Goal: Task Accomplishment & Management: Use online tool/utility

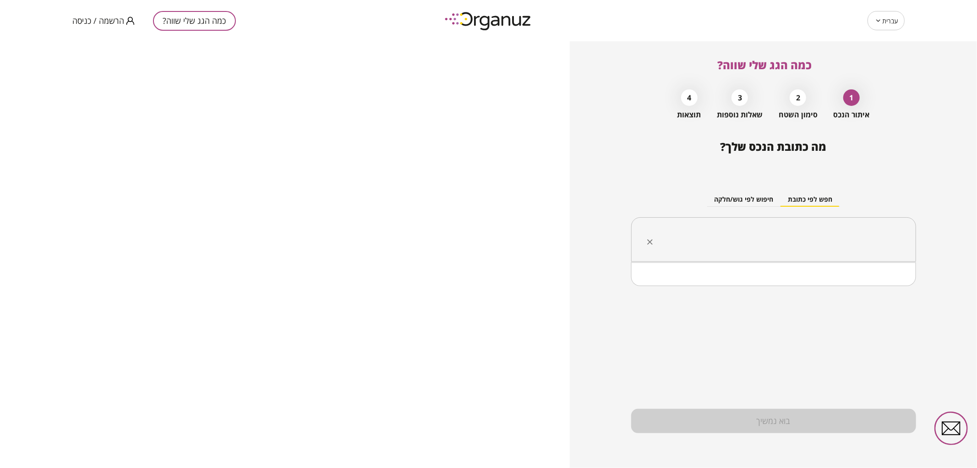
click at [800, 246] on input "text" at bounding box center [777, 239] width 256 height 23
click at [857, 291] on li "העצמאות 33 [GEOGRAPHIC_DATA]" at bounding box center [773, 286] width 261 height 16
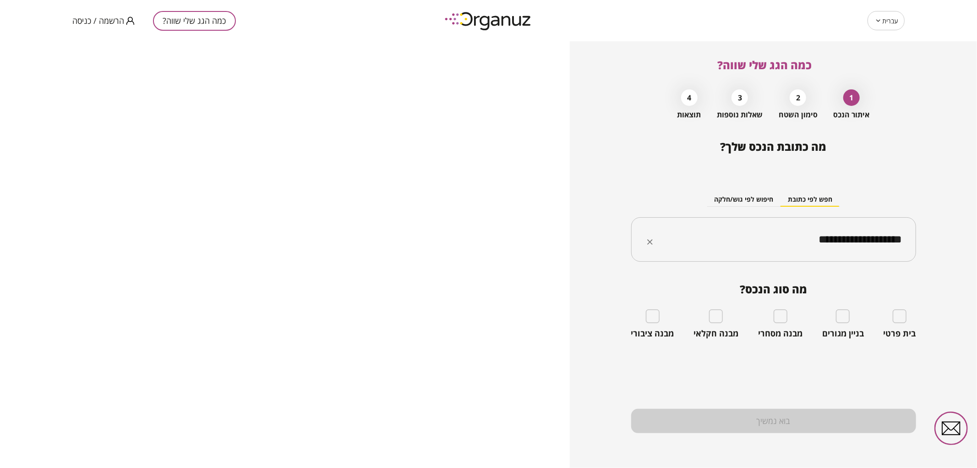
type input "**********"
click at [834, 322] on div "בניין מגורים" at bounding box center [843, 323] width 42 height 29
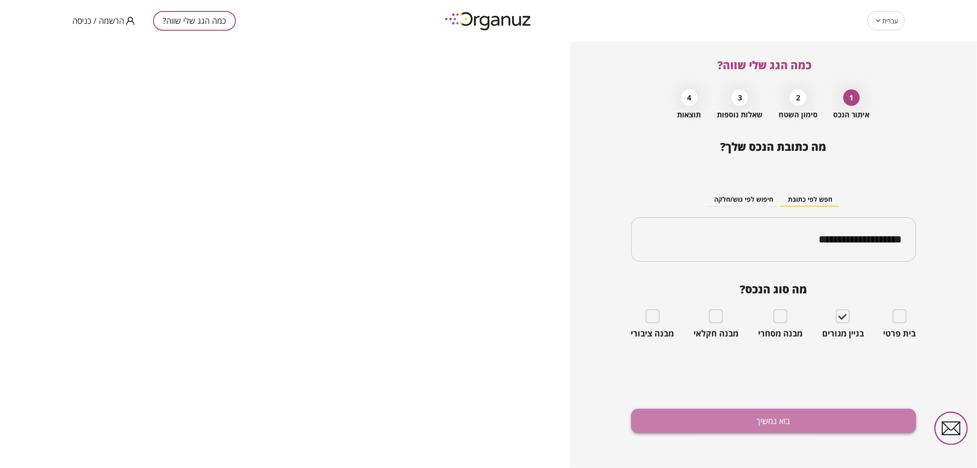
click at [828, 428] on button "בוא נמשיך" at bounding box center [773, 421] width 285 height 24
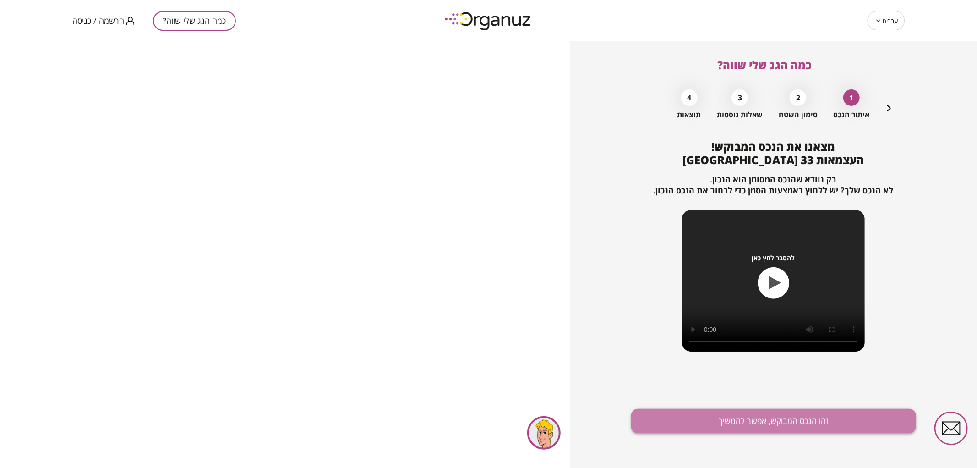
click at [817, 420] on button "זהו הנכס המבוקש, אפשר להמשיך" at bounding box center [773, 421] width 285 height 24
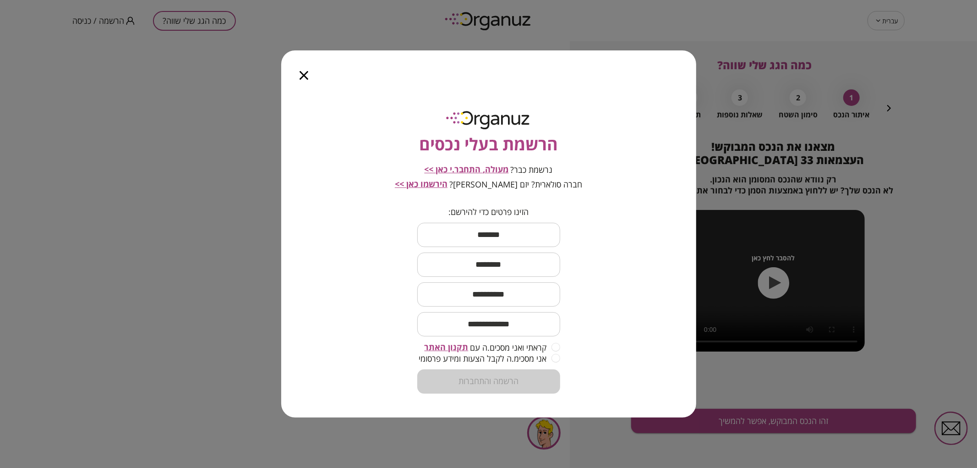
click at [486, 165] on span "מעולה, התחבר.י כאן >>" at bounding box center [467, 169] width 84 height 11
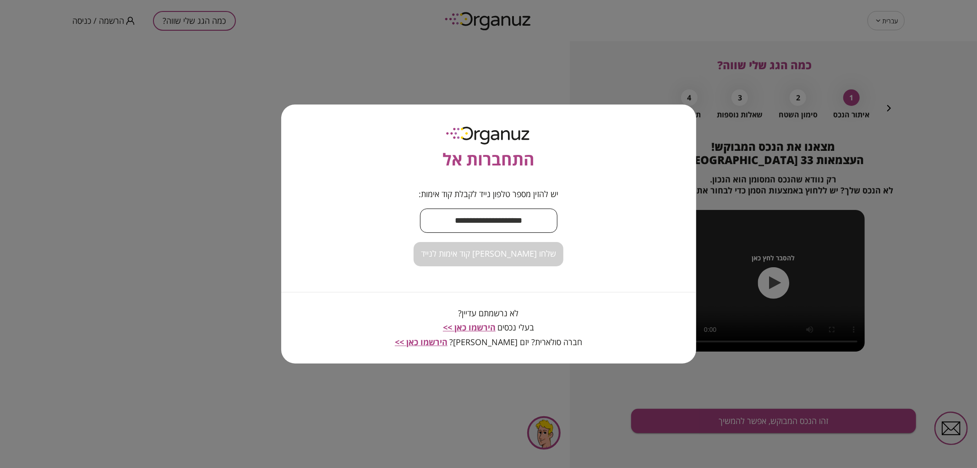
click at [502, 211] on input "text" at bounding box center [488, 220] width 137 height 27
type input "**********"
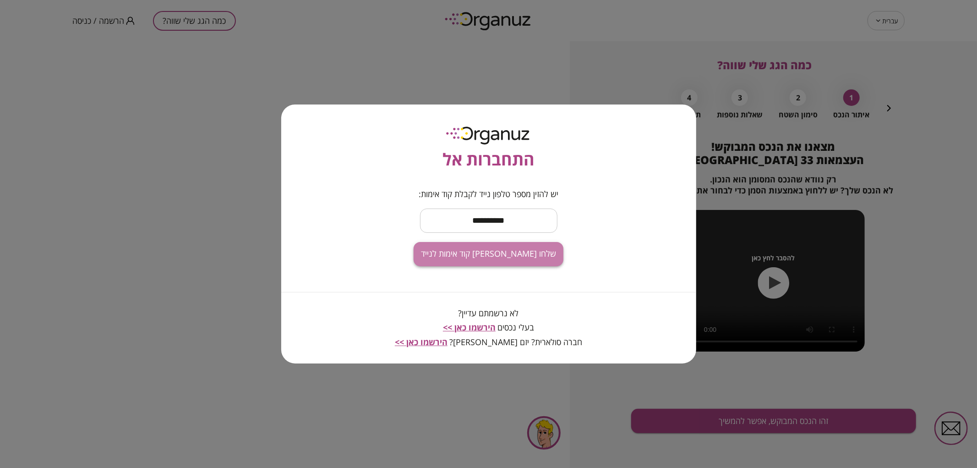
click at [508, 249] on span "שלחו [PERSON_NAME] קוד אימות לנייד" at bounding box center [488, 254] width 135 height 10
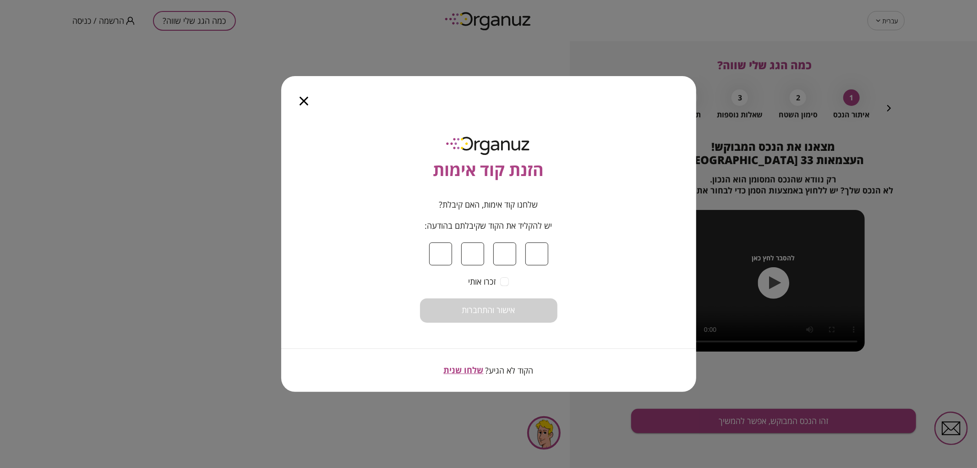
type input "*"
click at [474, 317] on button "אישור והתחברות" at bounding box center [488, 310] width 137 height 24
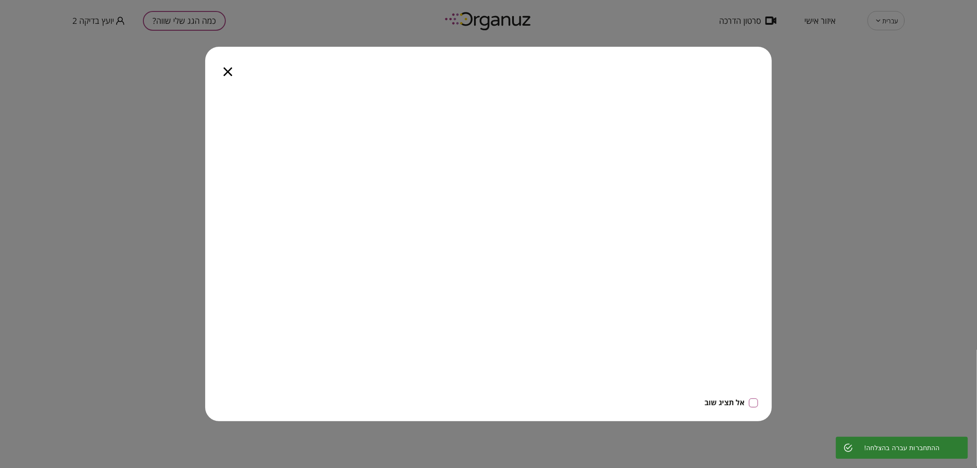
click at [234, 70] on div at bounding box center [227, 66] width 45 height 38
click at [228, 67] on icon "button" at bounding box center [228, 71] width 9 height 9
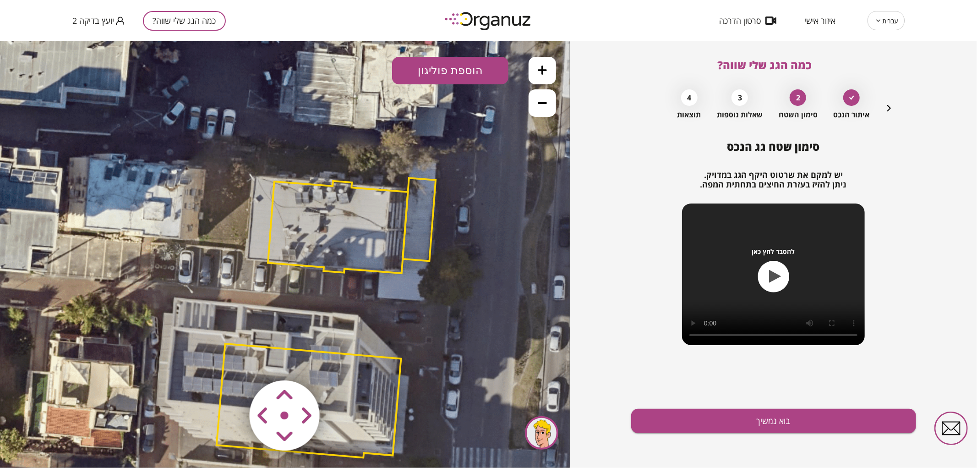
drag, startPoint x: 399, startPoint y: 258, endPoint x: 441, endPoint y: 324, distance: 77.4
click at [441, 324] on icon at bounding box center [326, 319] width 866 height 866
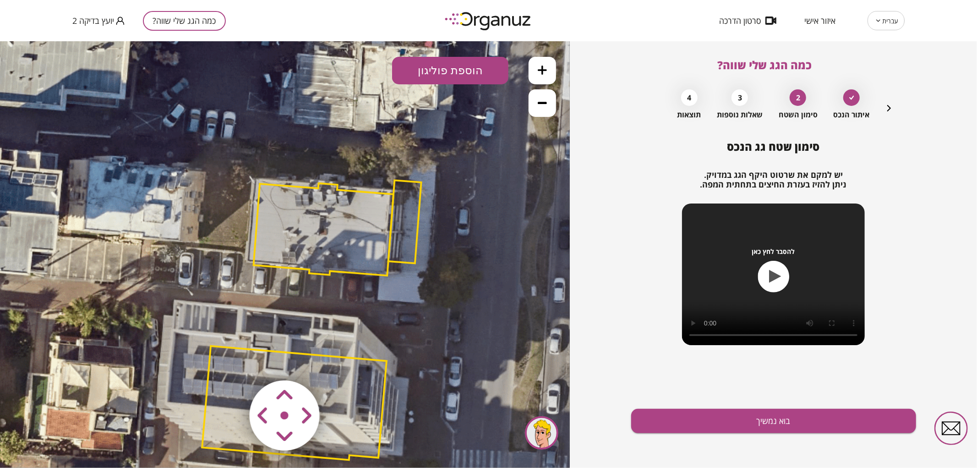
click at [230, 360] on area at bounding box center [230, 360] width 0 height 0
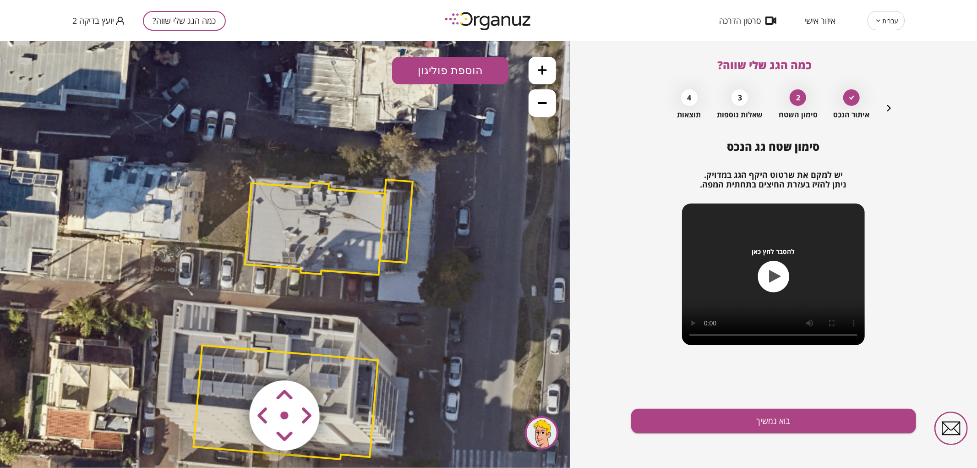
click at [230, 360] on area at bounding box center [230, 360] width 0 height 0
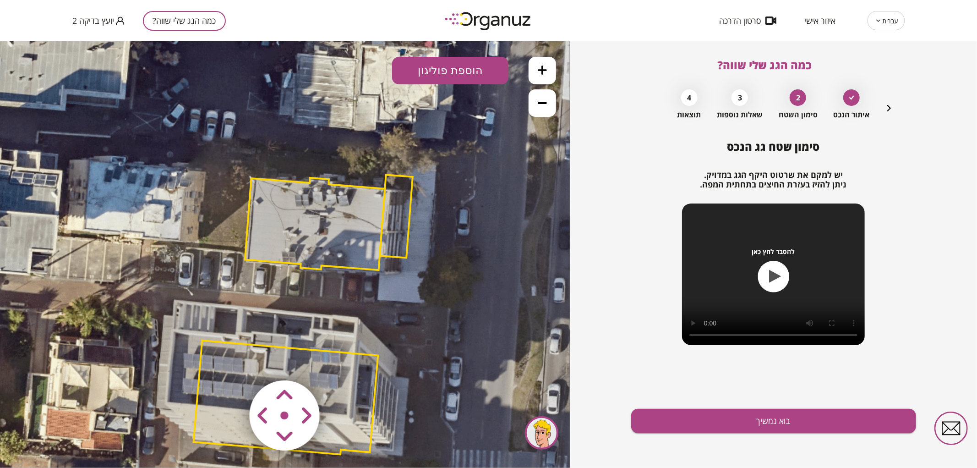
click at [230, 360] on area at bounding box center [230, 360] width 0 height 0
click at [817, 412] on button "בוא נמשיך" at bounding box center [773, 421] width 285 height 24
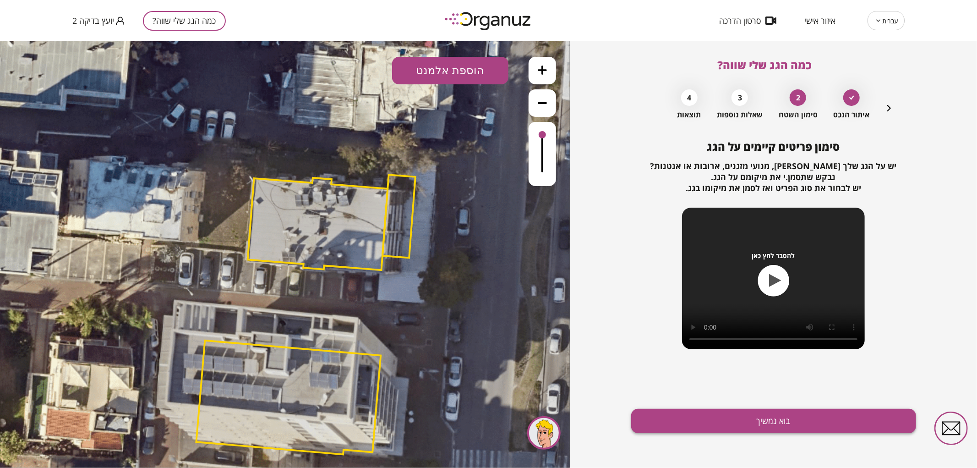
click at [696, 419] on button "בוא נמשיך" at bounding box center [773, 421] width 285 height 24
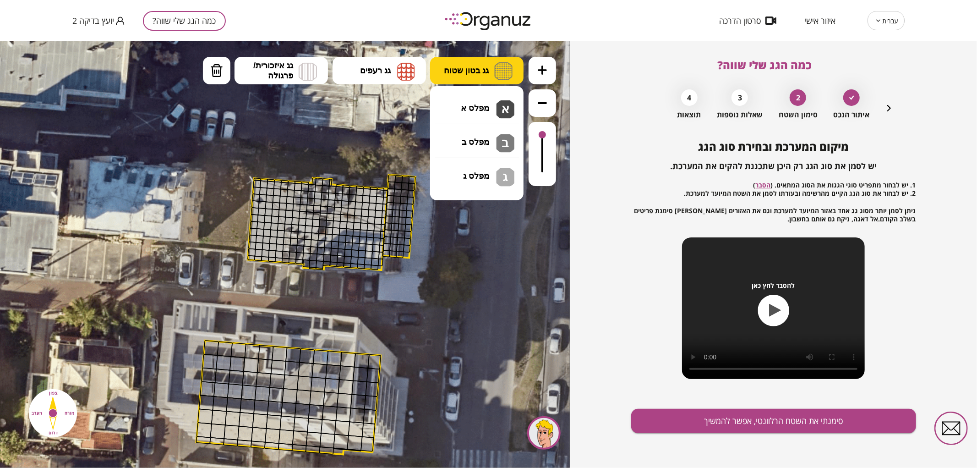
click at [463, 81] on button "גג בטון שטוח" at bounding box center [476, 69] width 93 height 27
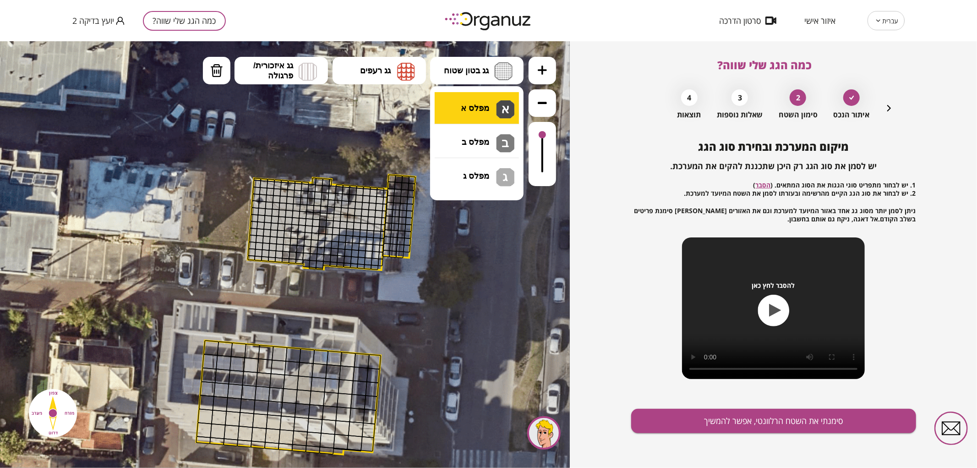
click at [462, 92] on div ".st0 { fill: #FFFFFF; } 10" at bounding box center [285, 254] width 570 height 426
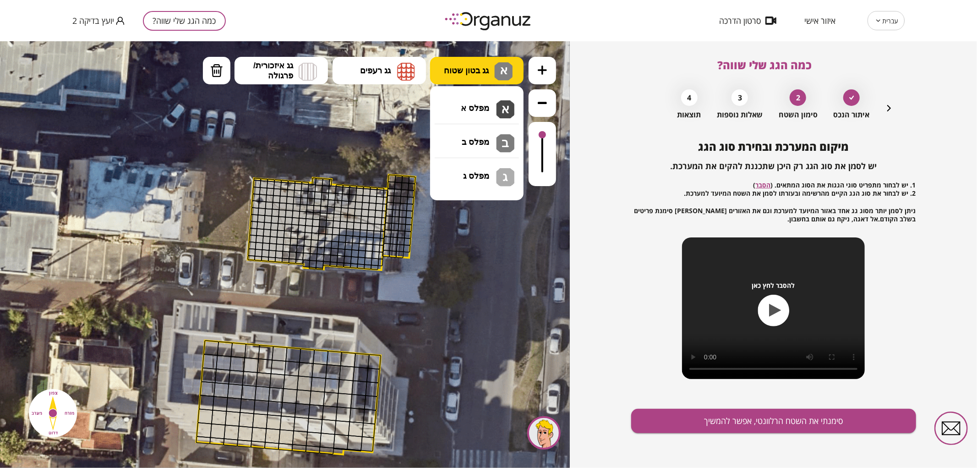
click at [459, 76] on button "גג בטון שטוח א" at bounding box center [476, 69] width 93 height 27
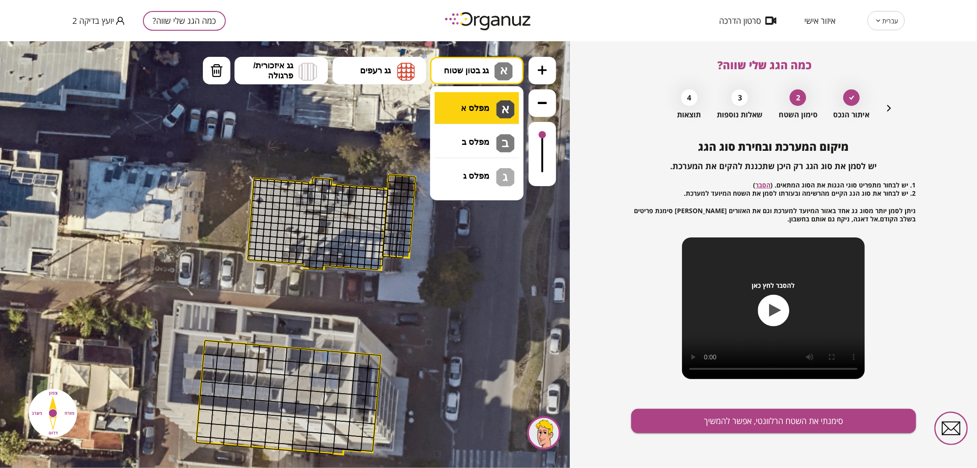
click at [453, 109] on div ".st0 { fill: #FFFFFF; } 10" at bounding box center [285, 254] width 570 height 426
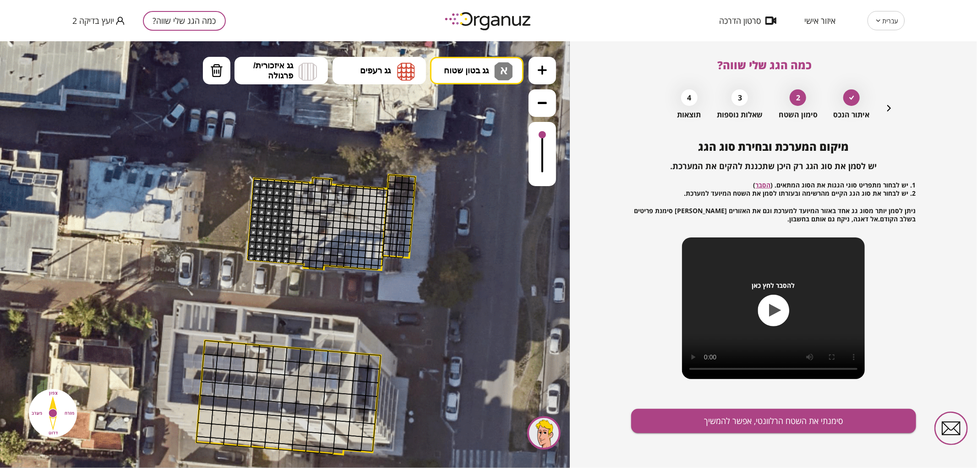
drag, startPoint x: 258, startPoint y: 182, endPoint x: 568, endPoint y: 338, distance: 347.0
click at [698, 414] on button "סימנתי את השטח הרלוונטי, אפשר להמשיך" at bounding box center [773, 421] width 285 height 24
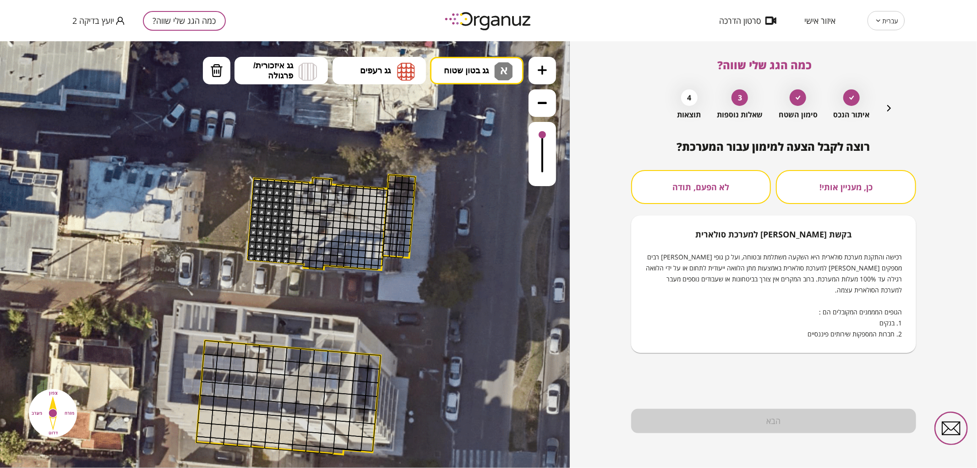
click at [683, 197] on button "לא הפעם, תודה" at bounding box center [701, 187] width 140 height 34
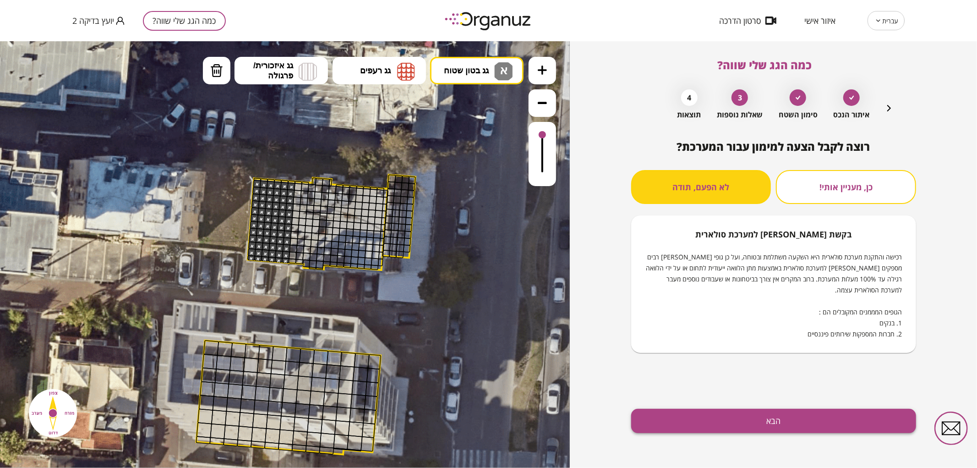
click at [731, 427] on button "הבא" at bounding box center [773, 421] width 285 height 24
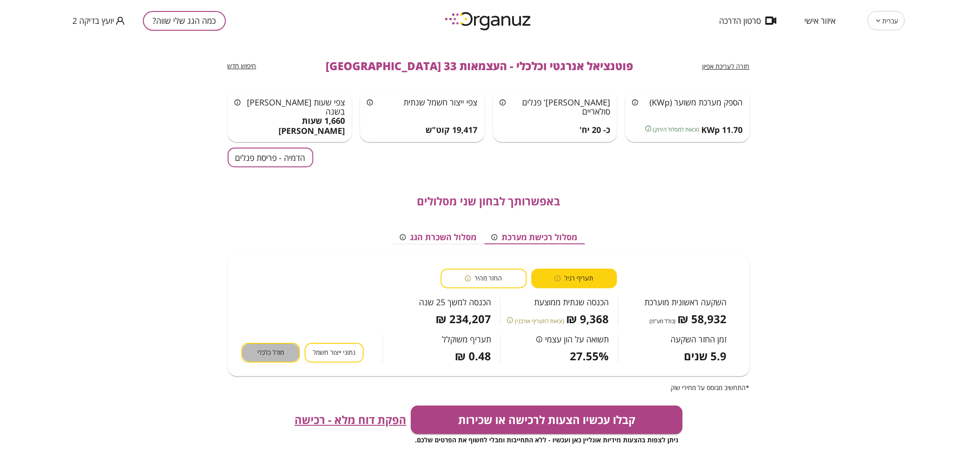
click at [262, 355] on span "מודל כלכלי" at bounding box center [270, 352] width 27 height 9
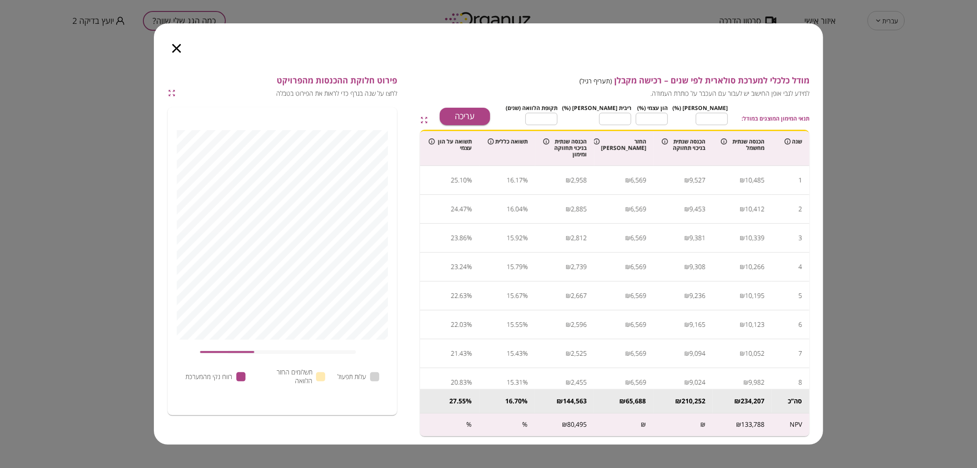
click at [171, 49] on div at bounding box center [176, 42] width 45 height 38
click at [173, 44] on icon "button" at bounding box center [176, 48] width 9 height 9
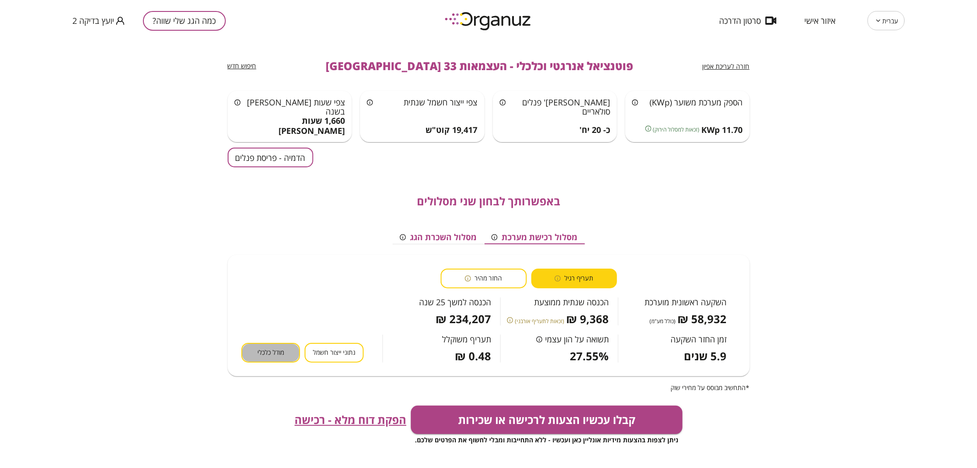
click at [282, 354] on span "מודל כלכלי" at bounding box center [270, 352] width 27 height 9
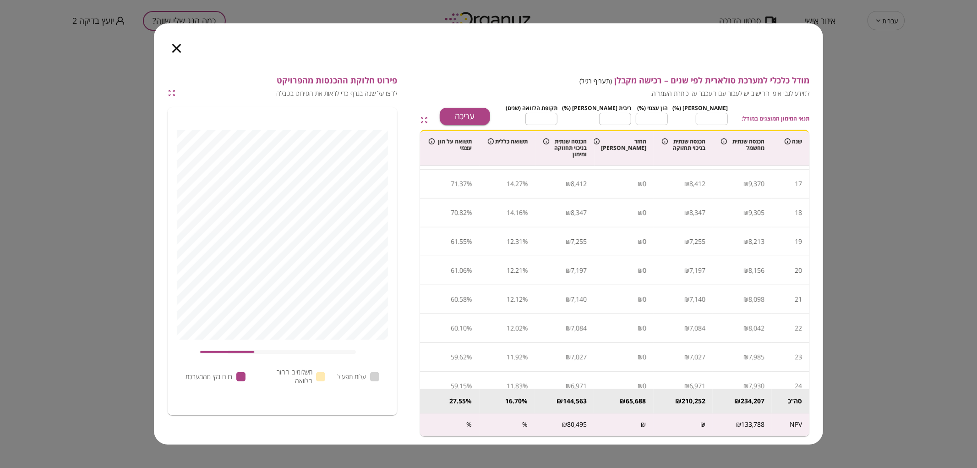
scroll to position [499, 0]
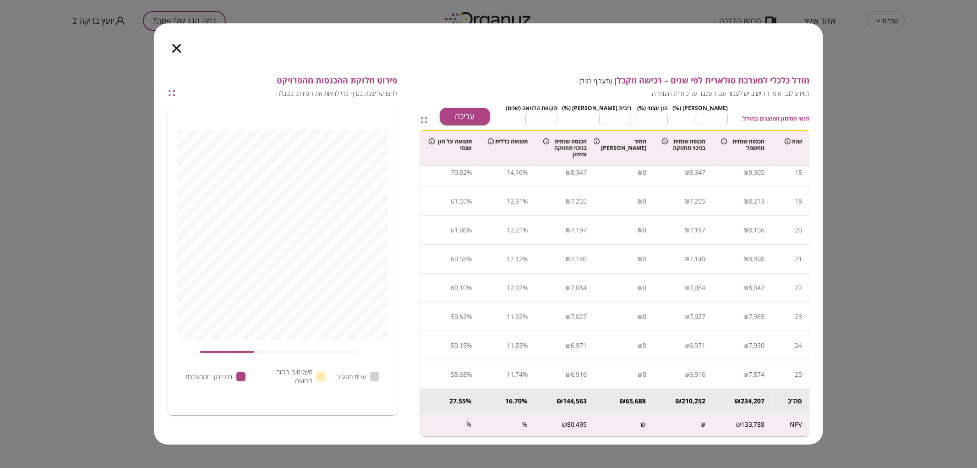
click at [176, 55] on div at bounding box center [176, 42] width 45 height 38
click at [176, 51] on icon "button" at bounding box center [176, 48] width 9 height 9
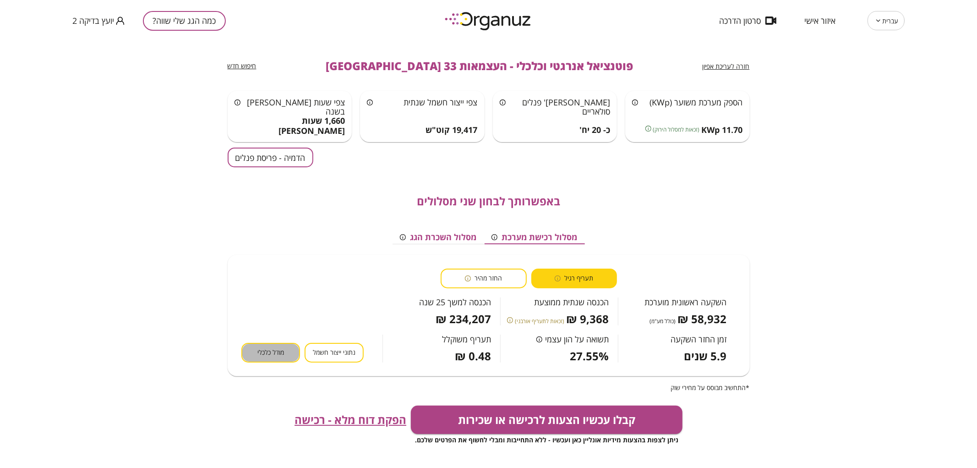
click at [280, 357] on button "מודל כלכלי" at bounding box center [270, 353] width 59 height 20
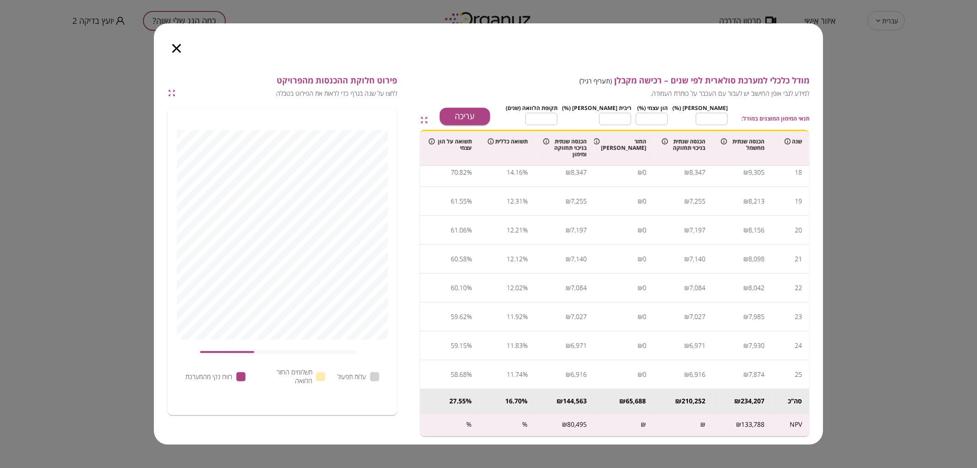
click at [176, 52] on icon "button" at bounding box center [176, 48] width 9 height 9
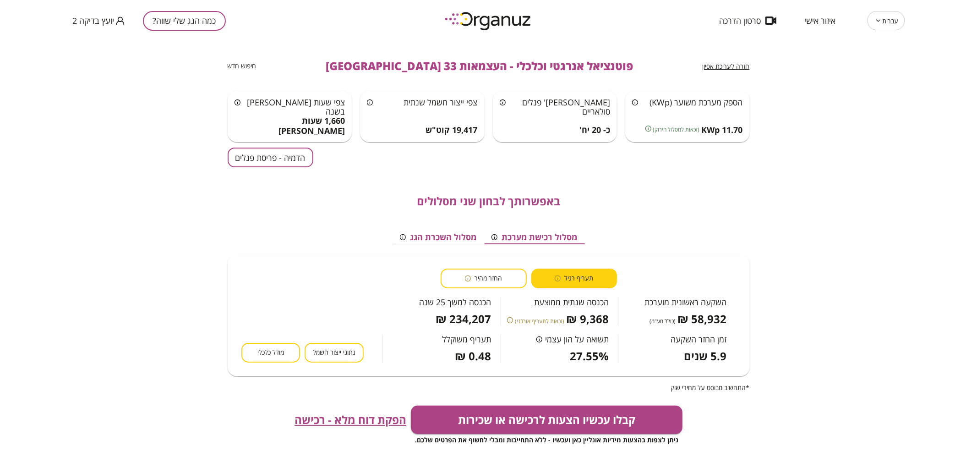
click at [492, 283] on button "החזר מהיר" at bounding box center [484, 278] width 86 height 20
click at [574, 276] on span "תעריף רגיל" at bounding box center [578, 278] width 29 height 9
click at [474, 280] on div "החזר מהיר" at bounding box center [483, 278] width 37 height 9
click at [570, 275] on span "תעריף רגיל" at bounding box center [578, 278] width 29 height 9
click at [486, 279] on span "החזר מהיר" at bounding box center [488, 278] width 27 height 9
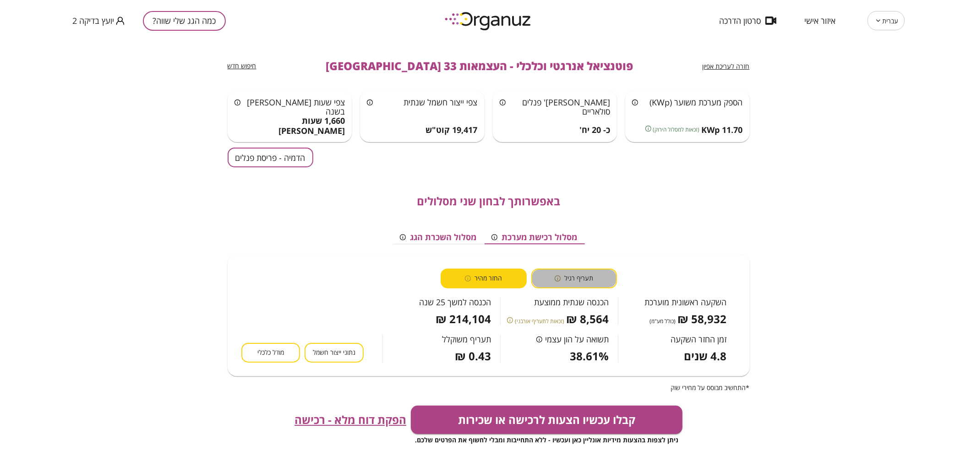
click at [593, 278] on span "תעריף רגיל" at bounding box center [578, 278] width 29 height 9
click at [515, 279] on button "החזר מהיר" at bounding box center [484, 278] width 86 height 20
click at [597, 272] on button "תעריף רגיל" at bounding box center [574, 278] width 86 height 20
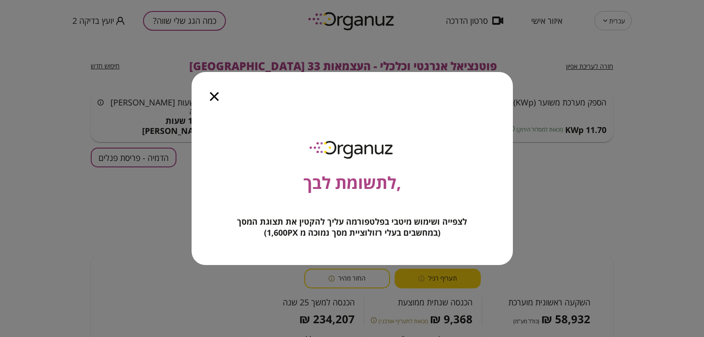
click at [215, 95] on icon "button" at bounding box center [214, 96] width 9 height 9
